Goal: Information Seeking & Learning: Find specific page/section

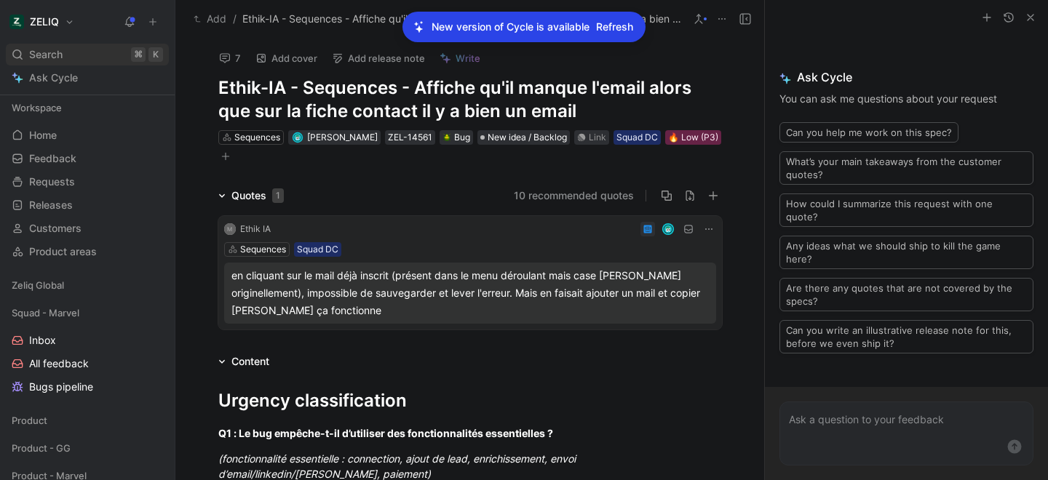
scroll to position [220, 0]
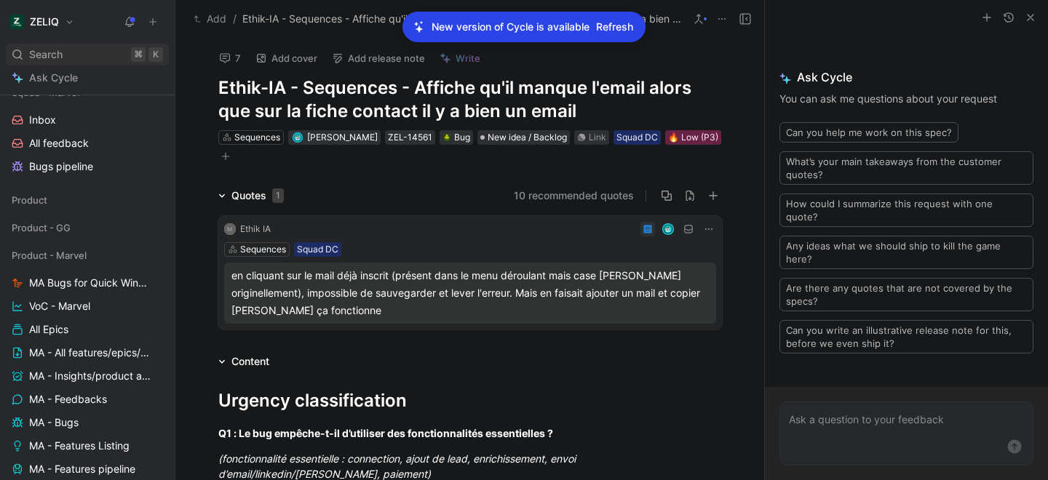
click at [86, 59] on div "Search ⌘ K" at bounding box center [87, 55] width 163 height 22
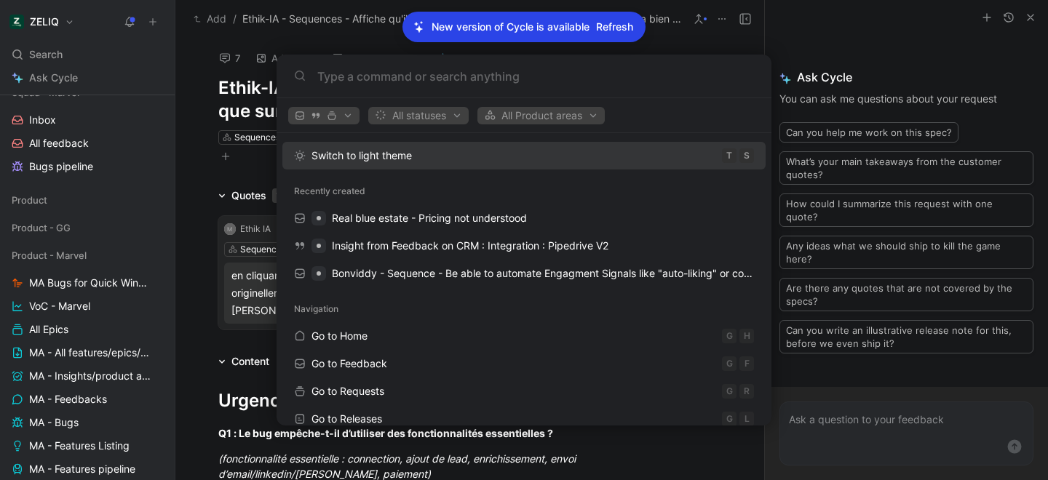
click at [617, 25] on body "ZELIQ Search ⌘ K Ask Cycle Workspace Home G then H Feedback G then F Requests G…" at bounding box center [524, 240] width 1048 height 480
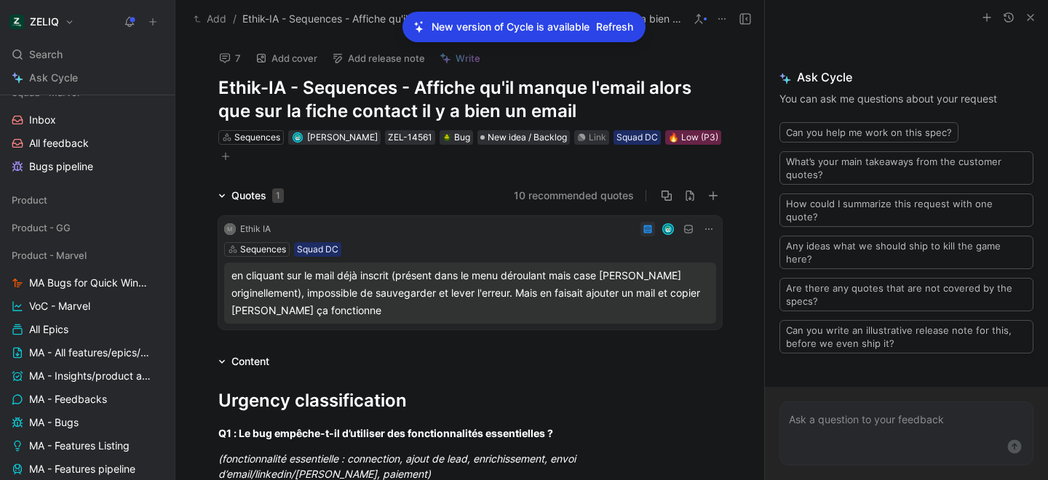
click at [617, 25] on span "Refresh" at bounding box center [614, 26] width 37 height 17
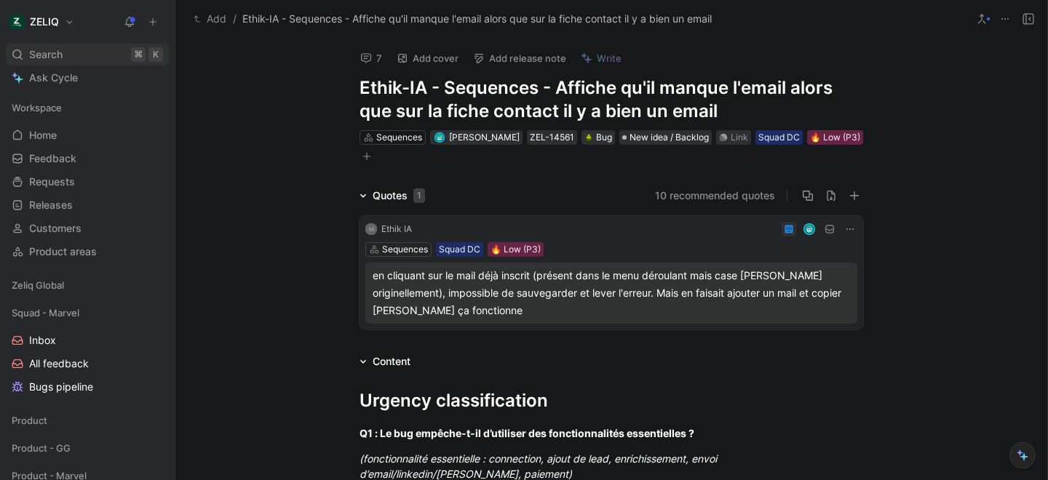
click at [57, 62] on span "Search" at bounding box center [45, 54] width 33 height 17
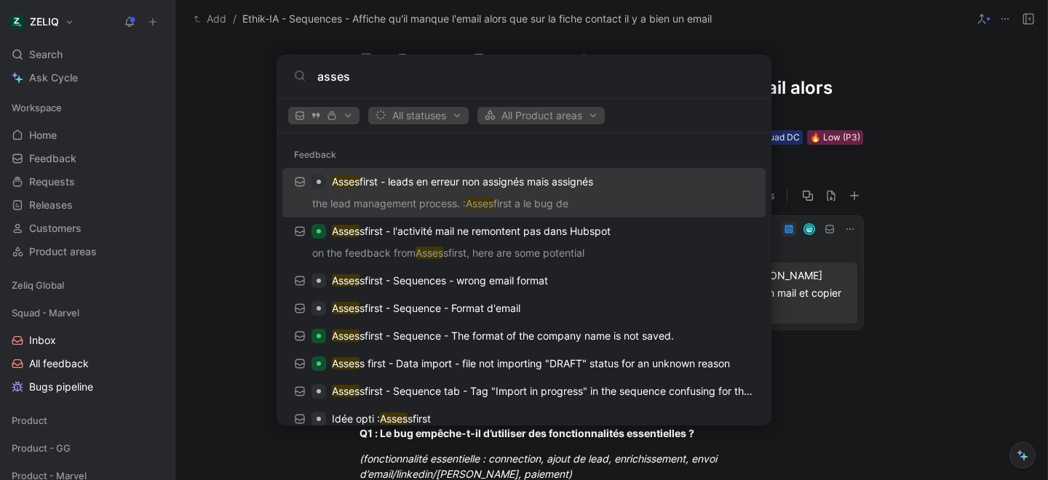
type input "asses"
click at [420, 195] on p "the lead management process. : Asses first a le bug de" at bounding box center [524, 206] width 474 height 22
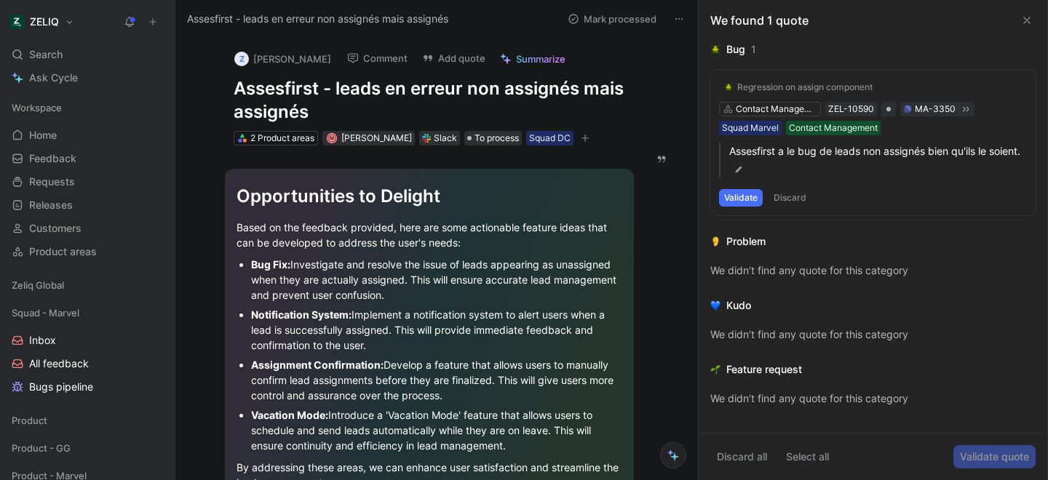
click at [285, 91] on h1 "Assesfirst - leads en erreur non assignés mais assignés" at bounding box center [430, 100] width 392 height 47
click at [207, 123] on div "z [PERSON_NAME] Comment Add quote Summarize Assessfirst - leads en erreur non a…" at bounding box center [429, 92] width 447 height 109
click at [1029, 27] on button at bounding box center [1026, 20] width 17 height 17
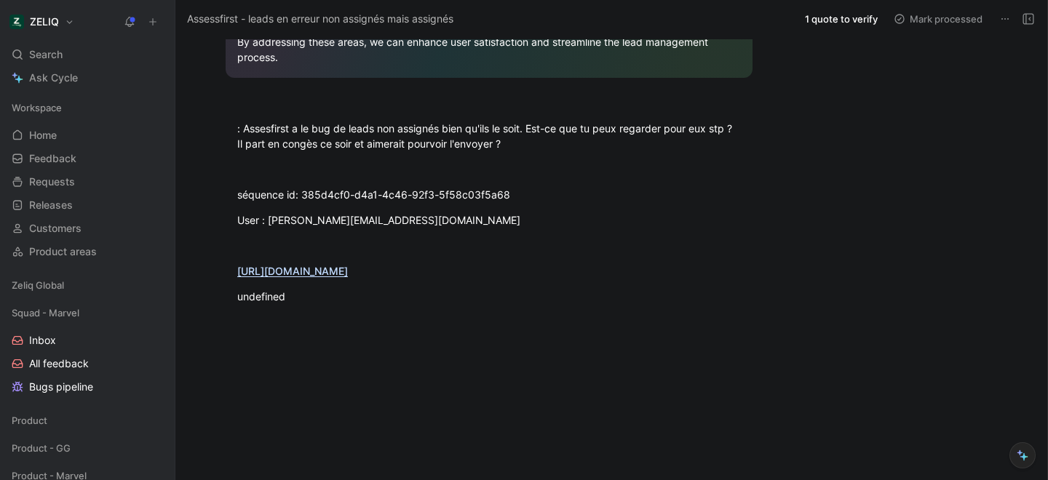
scroll to position [343, 0]
